Goal: Task Accomplishment & Management: Manage account settings

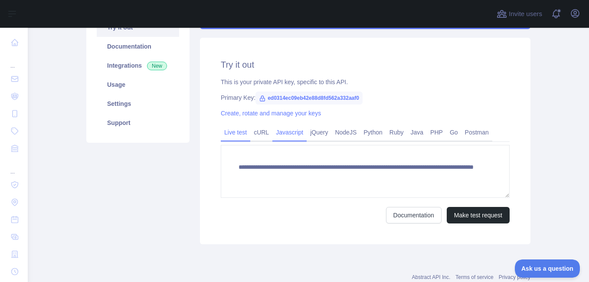
click at [285, 134] on link "Javascript" at bounding box center [289, 132] width 34 height 14
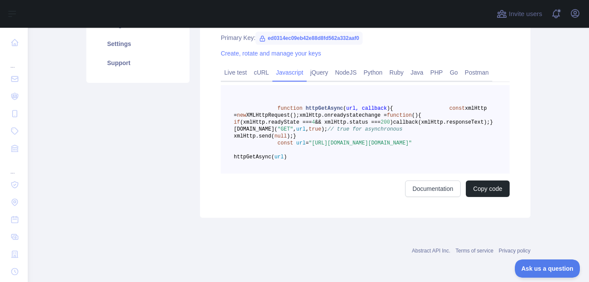
scroll to position [189, 0]
click at [312, 119] on span "(xmlHttp.readyState ===" at bounding box center [276, 122] width 72 height 6
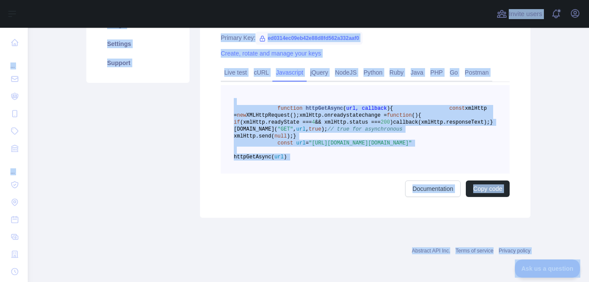
click at [312, 119] on span "(xmlHttp.readyState ===" at bounding box center [276, 122] width 72 height 6
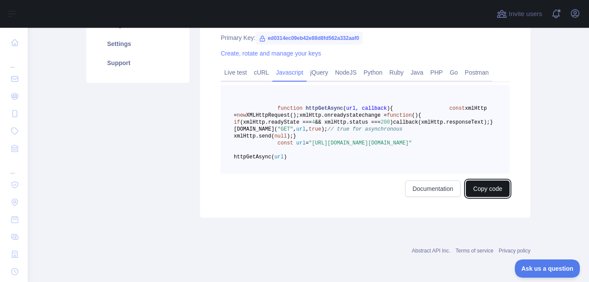
click at [491, 197] on button "Copy code" at bounding box center [488, 188] width 44 height 16
click at [488, 197] on button "Copied" at bounding box center [493, 188] width 34 height 16
click at [492, 197] on button "Copied" at bounding box center [493, 188] width 34 height 16
click at [495, 197] on button "Copied" at bounding box center [493, 188] width 34 height 16
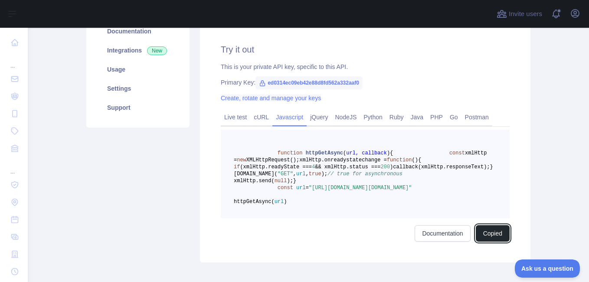
scroll to position [117, 0]
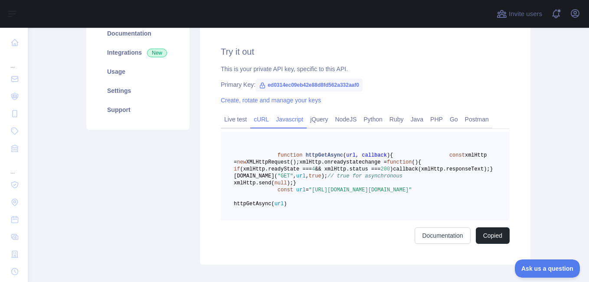
click at [259, 118] on link "cURL" at bounding box center [261, 119] width 22 height 14
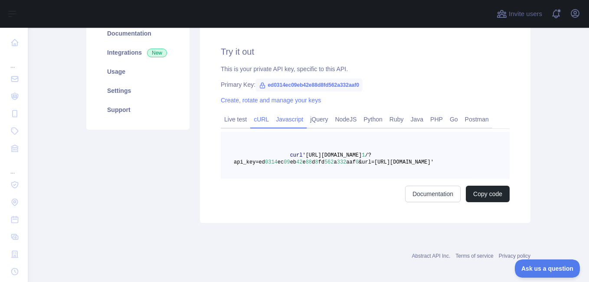
click at [284, 120] on link "Javascript" at bounding box center [289, 119] width 34 height 14
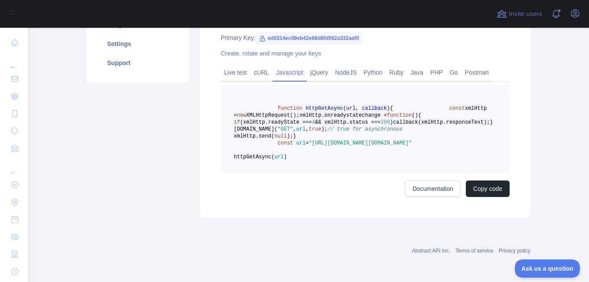
scroll to position [205, 0]
click at [492, 190] on button "Copy code" at bounding box center [488, 188] width 44 height 16
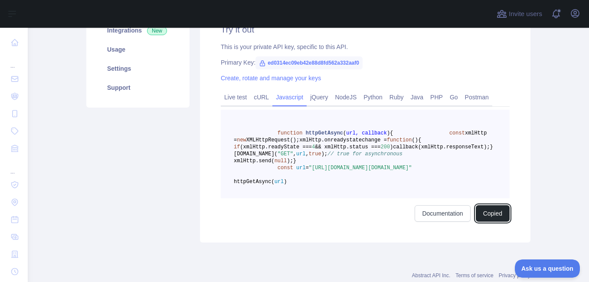
scroll to position [118, 0]
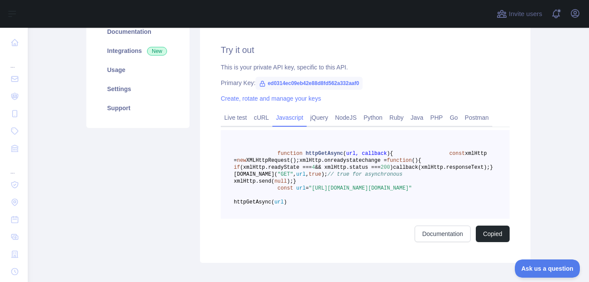
click at [349, 83] on span "ed0314ec09eb42e88d8fd562a332aaf0" at bounding box center [309, 83] width 107 height 13
copy span "ed0314ec09eb42e88d8fd562a332aaf0"
click at [136, 193] on div "Pricing Try it out Documentation Integrations New Usage Settings Support" at bounding box center [138, 118] width 114 height 289
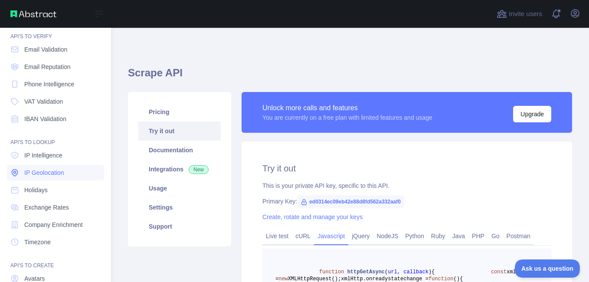
scroll to position [0, 0]
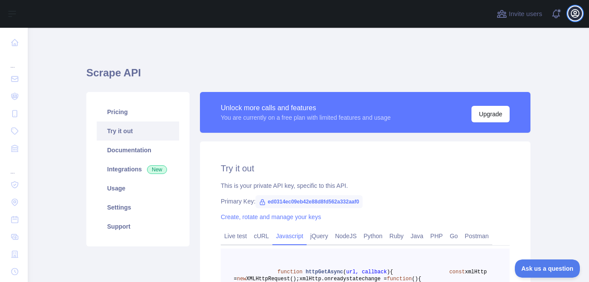
click at [570, 17] on icon "button" at bounding box center [575, 13] width 10 height 10
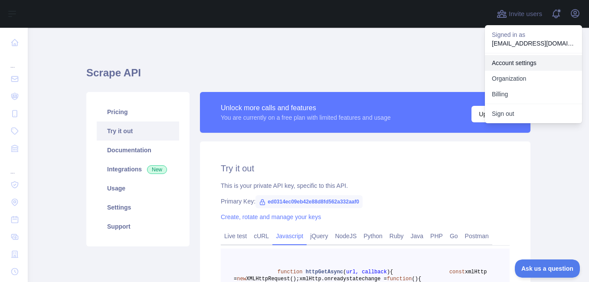
click at [529, 59] on link "Account settings" at bounding box center [533, 63] width 97 height 16
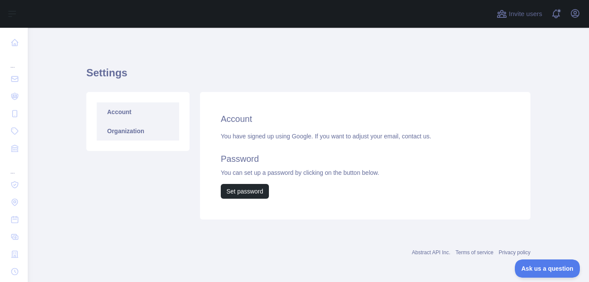
click at [127, 132] on link "Organization" at bounding box center [138, 130] width 82 height 19
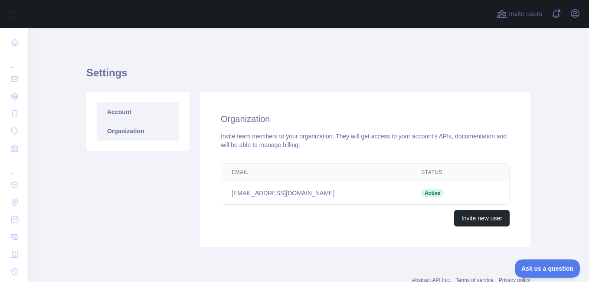
click at [126, 114] on link "Account" at bounding box center [138, 111] width 82 height 19
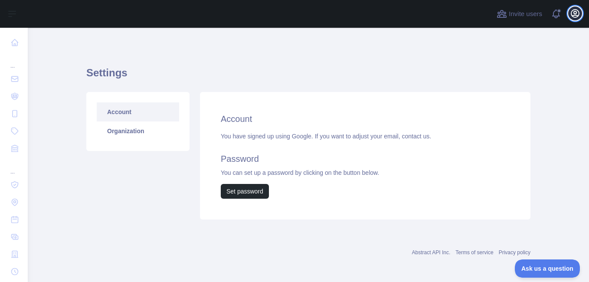
click at [573, 16] on icon "button" at bounding box center [575, 14] width 8 height 8
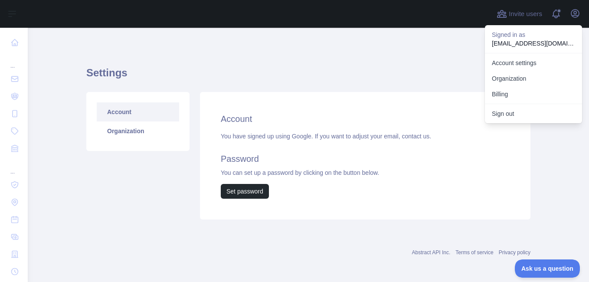
click at [424, 62] on div "Settings Account Organization Account You have signed up using Google. If you w…" at bounding box center [308, 140] width 444 height 183
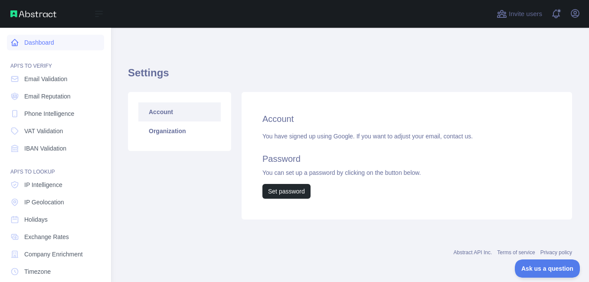
click at [40, 43] on link "Dashboard" at bounding box center [55, 43] width 97 height 16
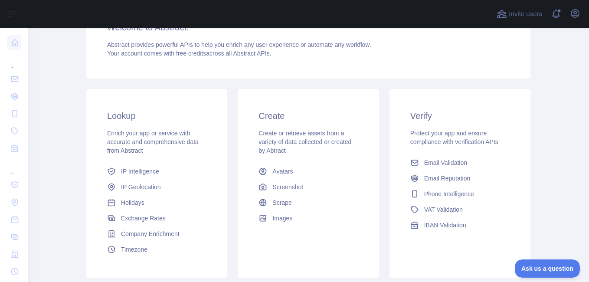
scroll to position [117, 0]
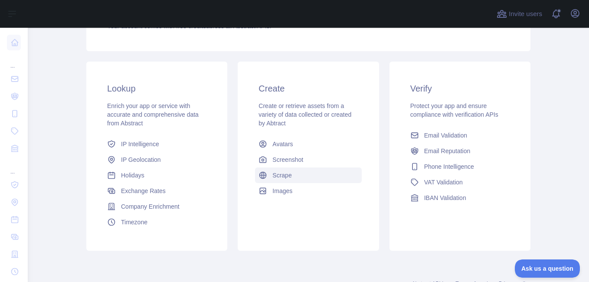
click at [305, 176] on link "Scrape" at bounding box center [308, 175] width 106 height 16
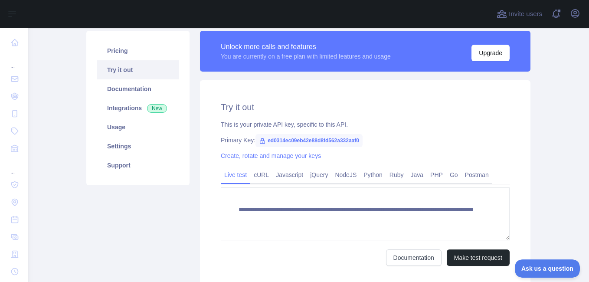
scroll to position [59, 0]
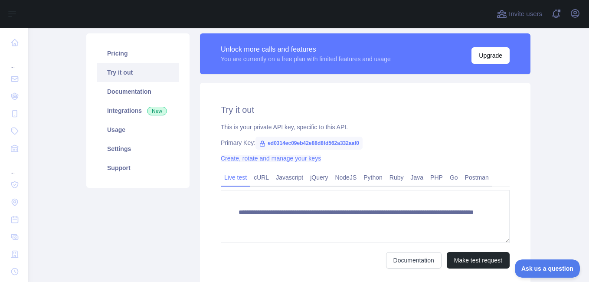
click at [243, 157] on link "Create, rotate and manage your keys" at bounding box center [271, 158] width 100 height 7
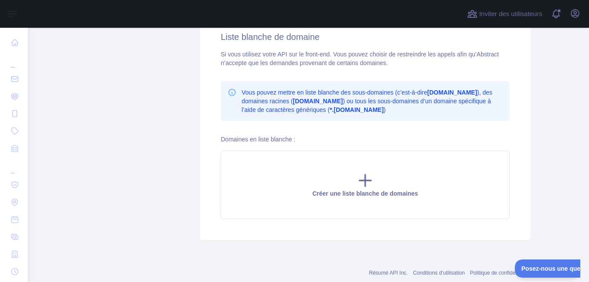
scroll to position [243, 0]
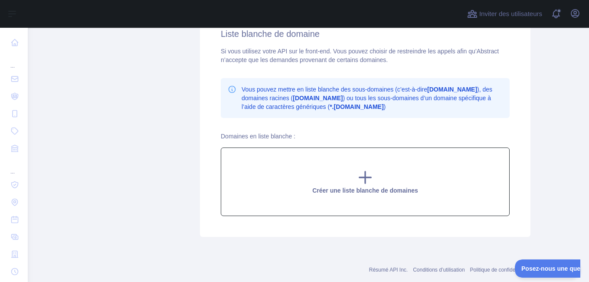
click at [367, 179] on icon at bounding box center [365, 177] width 17 height 17
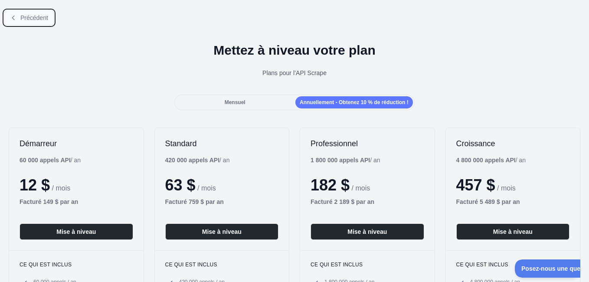
click at [39, 16] on span "Précédent" at bounding box center [34, 17] width 28 height 7
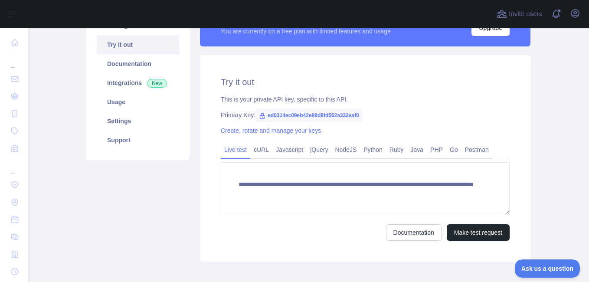
scroll to position [95, 0]
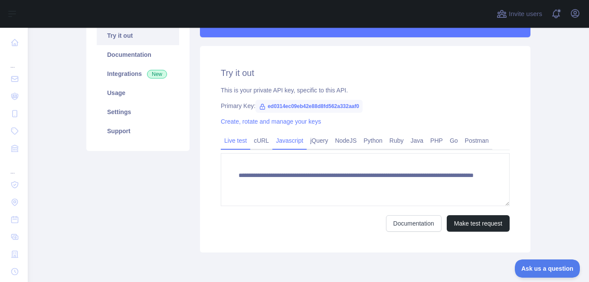
click at [283, 144] on link "Javascript" at bounding box center [289, 141] width 34 height 14
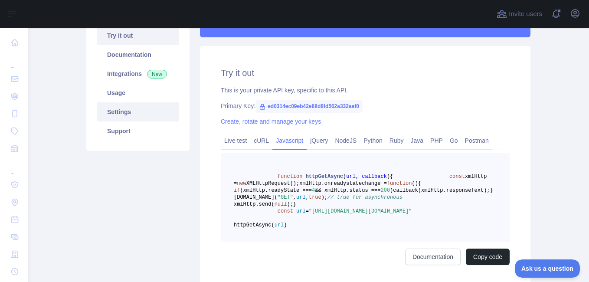
click at [113, 113] on link "Settings" at bounding box center [138, 111] width 82 height 19
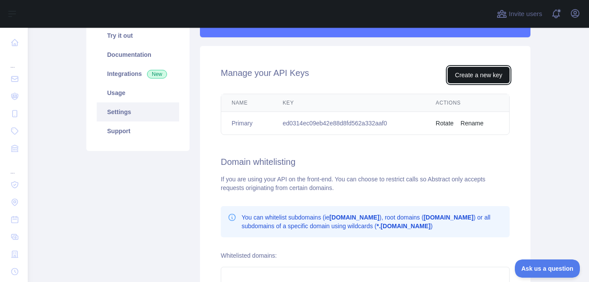
click at [474, 77] on button "Create a new key" at bounding box center [479, 75] width 62 height 16
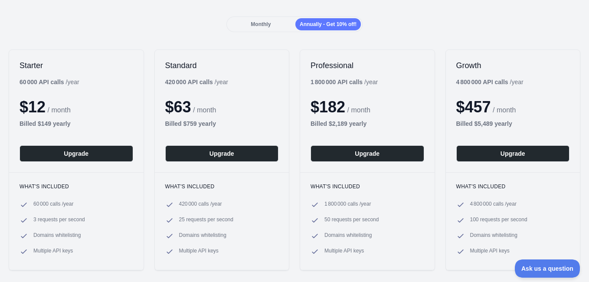
scroll to position [75, 0]
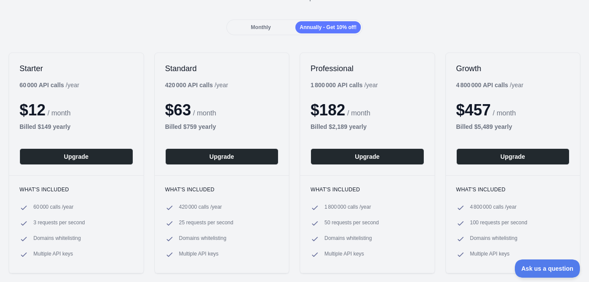
click at [259, 28] on span "Monthly" at bounding box center [261, 27] width 20 height 6
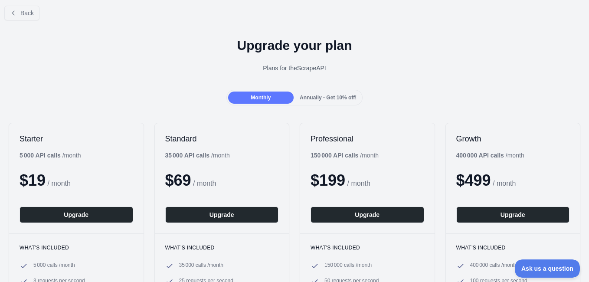
scroll to position [0, 0]
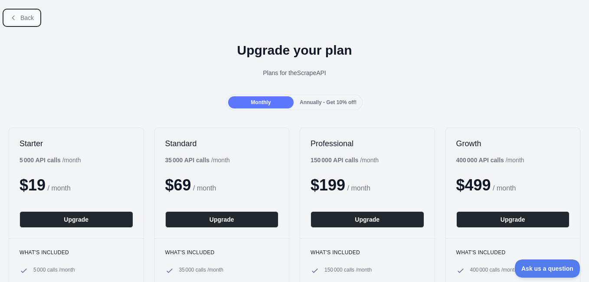
click at [13, 18] on icon at bounding box center [13, 18] width 2 height 4
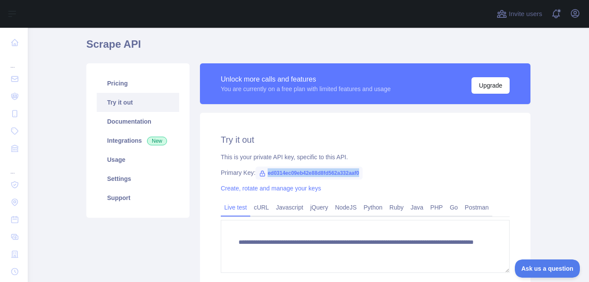
drag, startPoint x: 262, startPoint y: 173, endPoint x: 355, endPoint y: 173, distance: 92.4
click at [355, 173] on span "ed0314ec09eb42e88d8fd562a332aaf0" at bounding box center [309, 173] width 107 height 13
copy span "ed0314ec09eb42e88d8fd562a332aaf0"
click at [288, 155] on div "This is your private API key, specific to this API." at bounding box center [365, 157] width 289 height 9
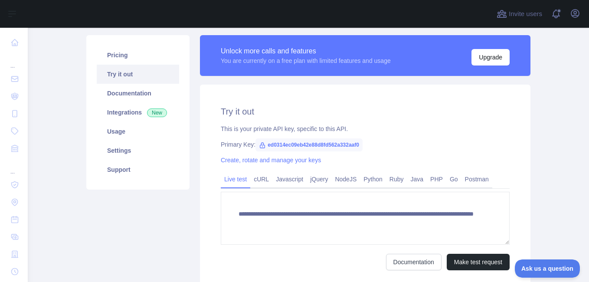
scroll to position [72, 0]
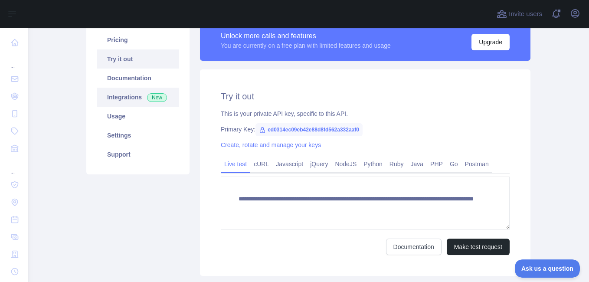
click at [123, 100] on link "Integrations New" at bounding box center [138, 97] width 82 height 19
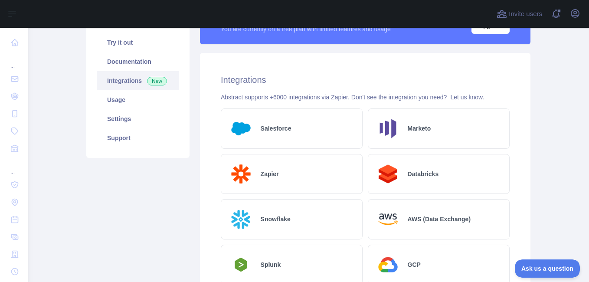
scroll to position [19, 0]
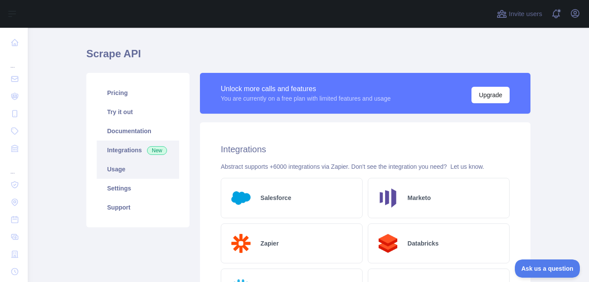
click at [129, 170] on link "Usage" at bounding box center [138, 169] width 82 height 19
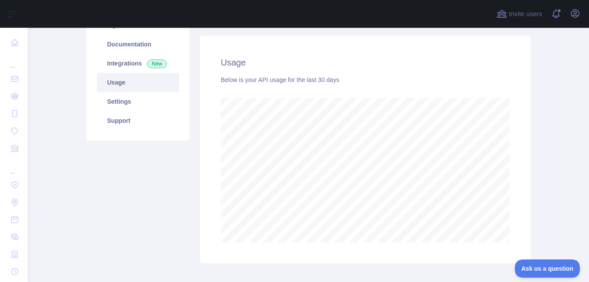
scroll to position [62, 0]
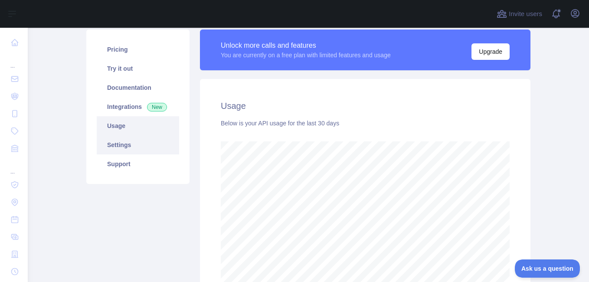
click at [131, 145] on link "Settings" at bounding box center [138, 144] width 82 height 19
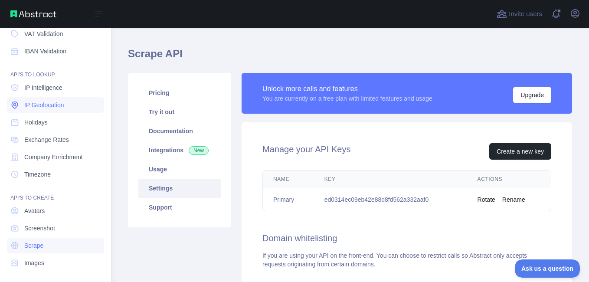
scroll to position [100, 0]
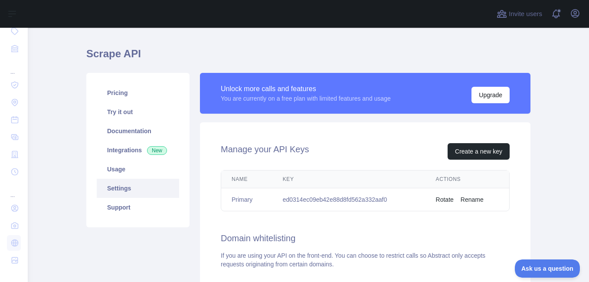
click at [311, 201] on td "ed0314ec09eb42e88d8fd562a332aaf0" at bounding box center [348, 199] width 153 height 23
copy td "ed0314ec09eb42e88d8fd562a332aaf0"
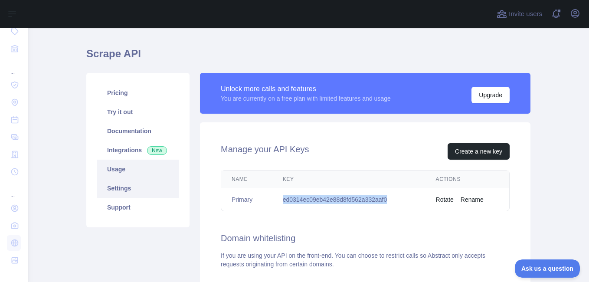
click at [122, 163] on link "Usage" at bounding box center [138, 169] width 82 height 19
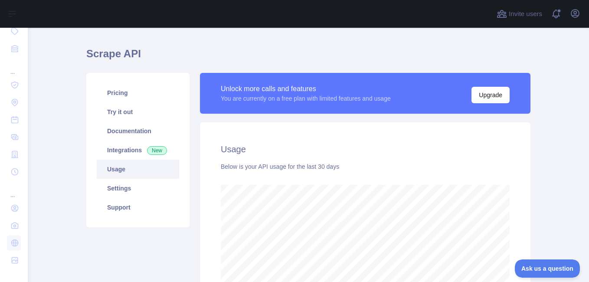
scroll to position [433563, 433263]
